Goal: Task Accomplishment & Management: Manage account settings

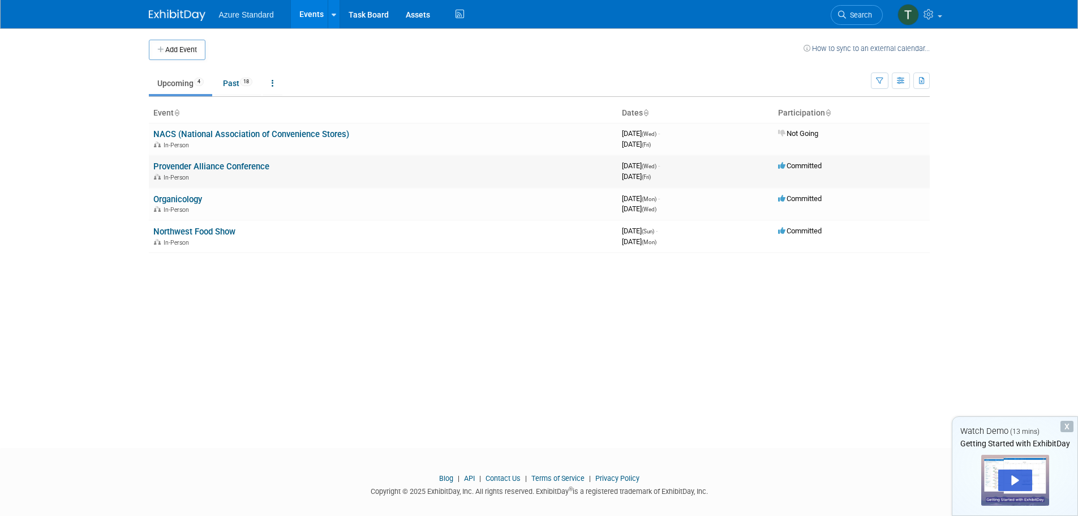
click at [222, 166] on link "Provender Alliance Conference" at bounding box center [211, 166] width 116 height 10
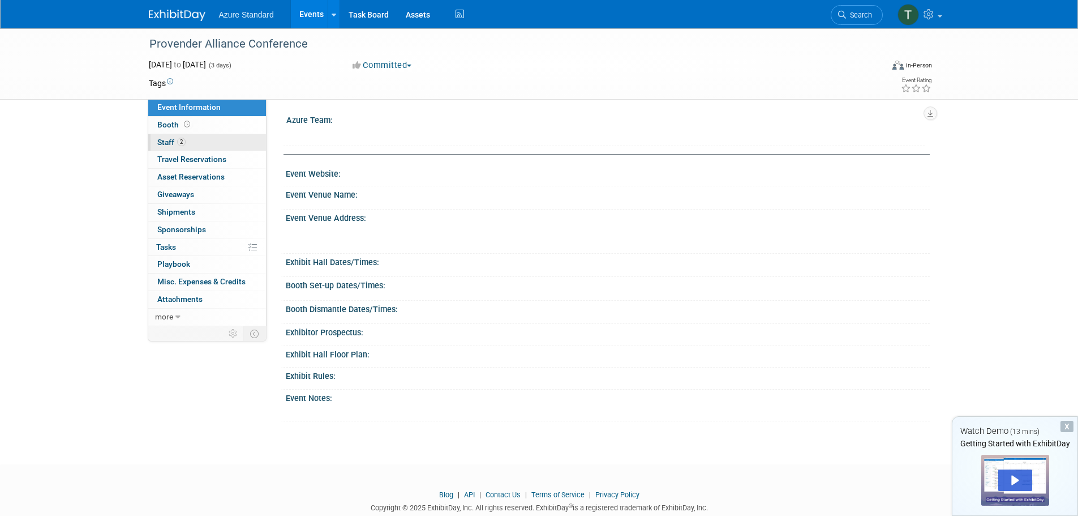
click at [168, 140] on span "Staff 2" at bounding box center [171, 142] width 28 height 9
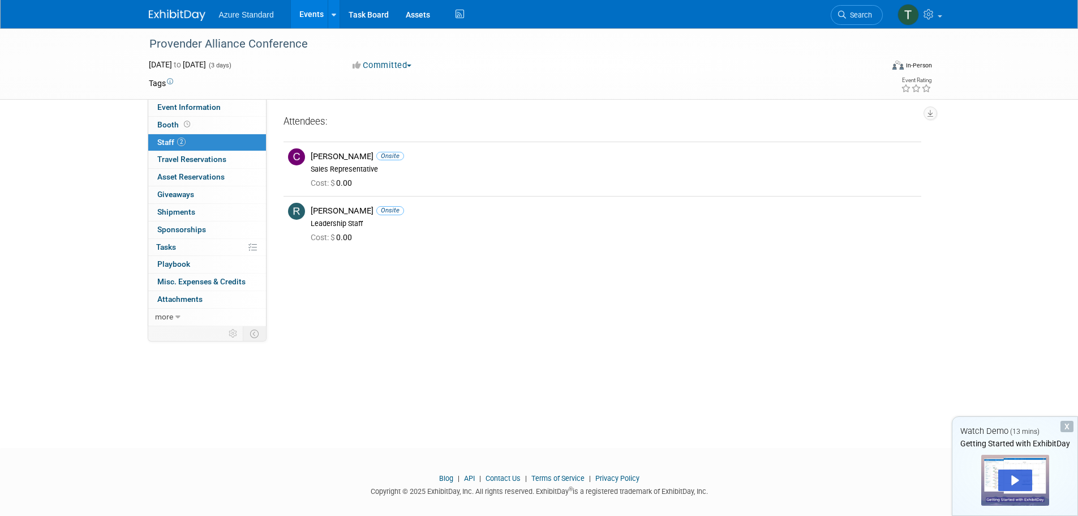
click at [403, 67] on button "Committed" at bounding box center [382, 65] width 67 height 12
click at [387, 80] on link "Committed" at bounding box center [393, 84] width 89 height 16
